Goal: Task Accomplishment & Management: Manage account settings

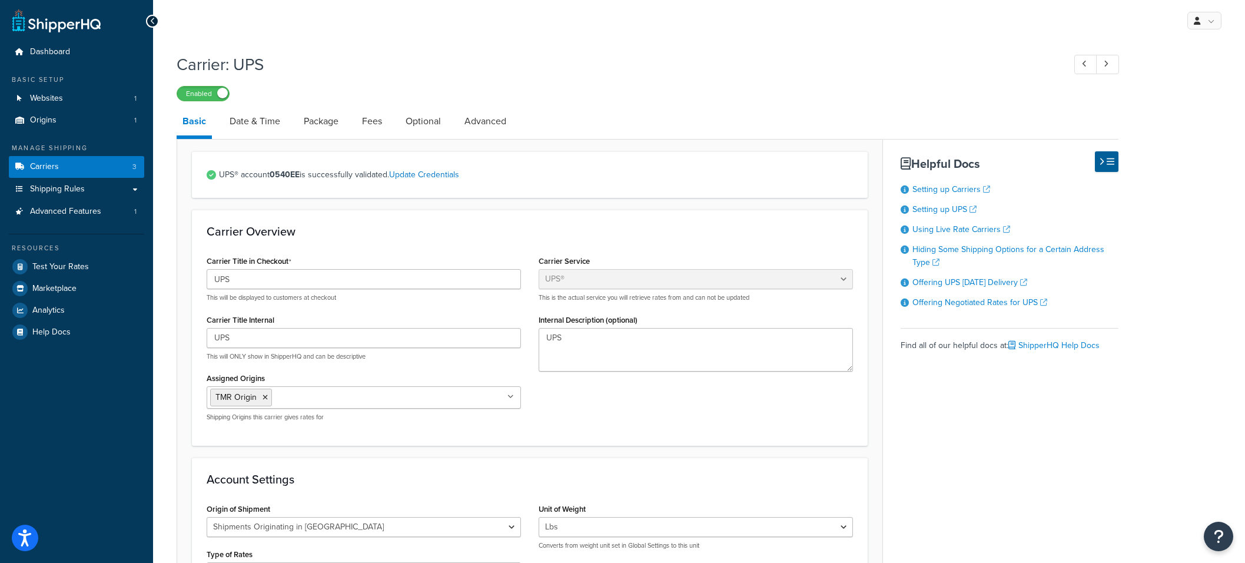
select select "ups"
select select "can"
click at [330, 118] on link "Package" at bounding box center [321, 121] width 47 height 28
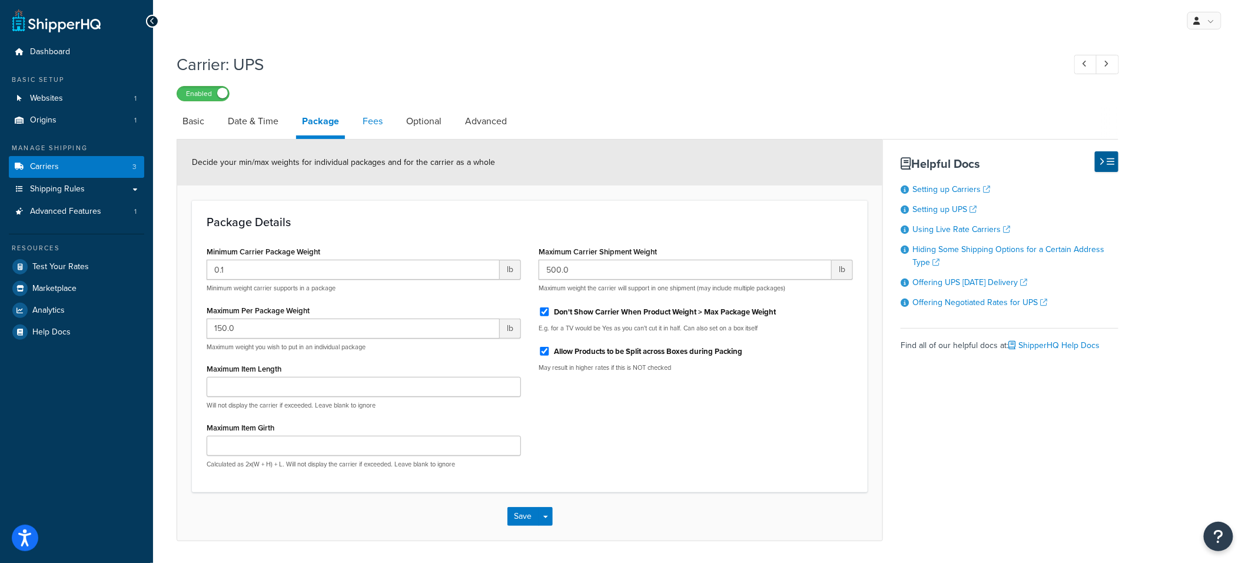
click at [380, 117] on link "Fees" at bounding box center [373, 121] width 32 height 28
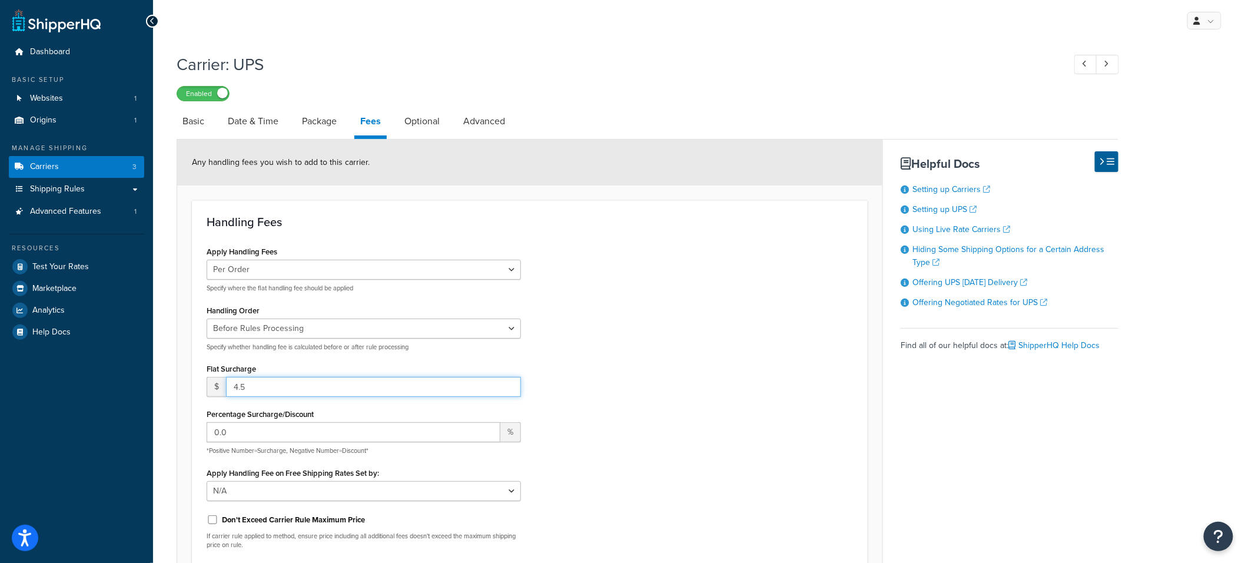
drag, startPoint x: 264, startPoint y: 387, endPoint x: 223, endPoint y: 383, distance: 40.8
click at [223, 383] on div "$ 4.5" at bounding box center [364, 387] width 314 height 20
click at [629, 45] on div "My Profile Billing Global Settings Contact Us Logout Carrier: UPS Enabled Basic…" at bounding box center [699, 400] width 1092 height 800
